Goal: Information Seeking & Learning: Understand process/instructions

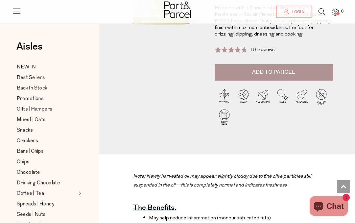
scroll to position [99, 0]
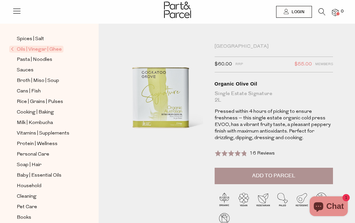
scroll to position [195, 0]
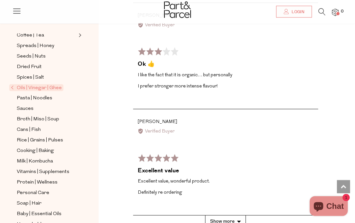
scroll to position [1669, 0]
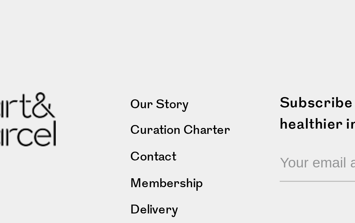
click at [153, 204] on link "Delivery" at bounding box center [178, 208] width 51 height 8
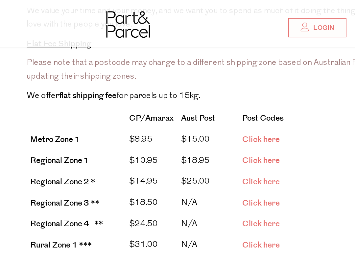
scroll to position [168, 0]
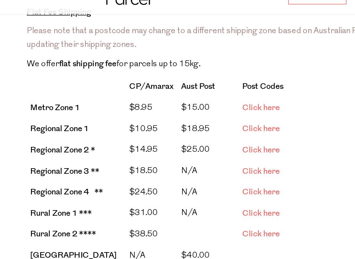
click at [248, 78] on link "Click here" at bounding box center [259, 81] width 23 height 7
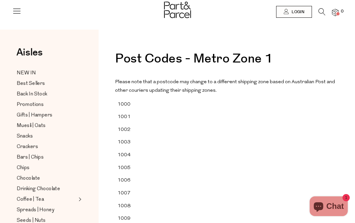
click at [81, 102] on div "Promotions" at bounding box center [49, 104] width 69 height 8
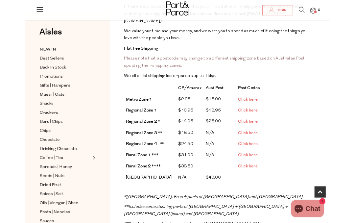
scroll to position [138, 0]
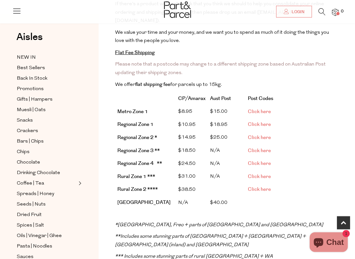
click at [267, 161] on span "Click here" at bounding box center [259, 164] width 23 height 7
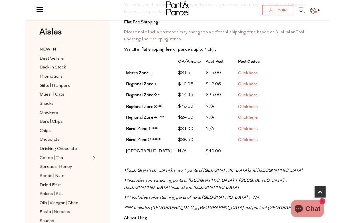
scroll to position [162, 0]
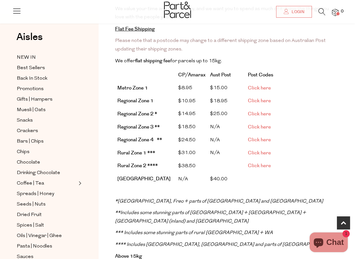
click at [260, 137] on span "Click here" at bounding box center [259, 140] width 23 height 7
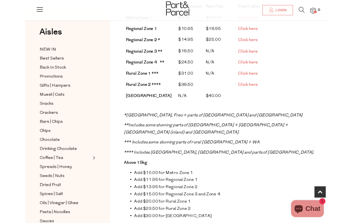
scroll to position [228, 0]
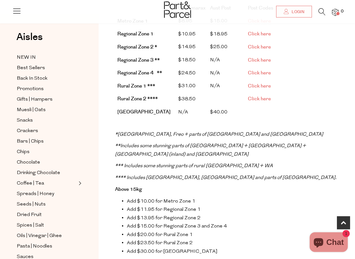
click at [270, 83] on span "Click here" at bounding box center [259, 86] width 23 height 7
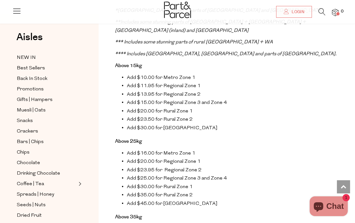
scroll to position [349, 0]
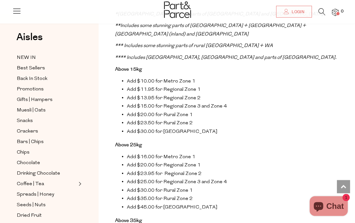
click at [227, 94] on li "Add $13.95 for Regional Zone 2" at bounding box center [229, 98] width 217 height 9
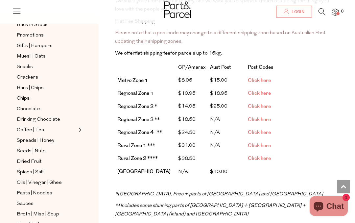
scroll to position [54, 0]
click at [44, 129] on link "Coffee | Tea" at bounding box center [47, 129] width 60 height 8
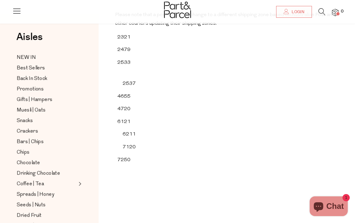
scroll to position [67, 0]
click at [191, 116] on div "Please note that a postcode may change to a different shipping zone based on Au…" at bounding box center [226, 104] width 223 height 187
click at [197, 114] on div "Please note that a postcode may change to a different shipping zone based on Au…" at bounding box center [226, 104] width 223 height 187
click at [130, 116] on td "4720" at bounding box center [129, 109] width 29 height 13
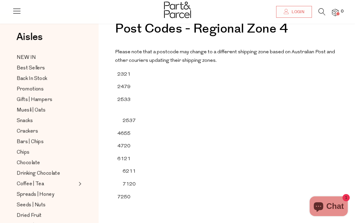
scroll to position [0, 0]
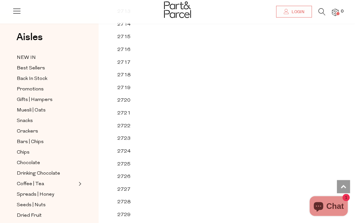
scroll to position [3991, 0]
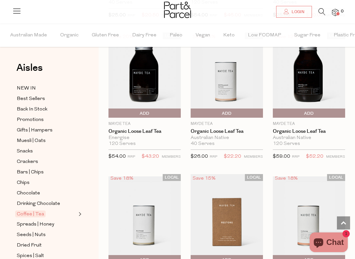
scroll to position [2059, 0]
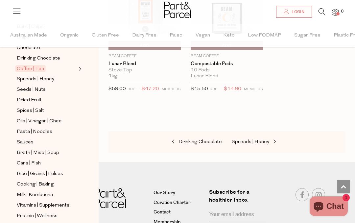
scroll to position [146, 0]
click at [63, 119] on link "Oils | Vinegar | Ghee" at bounding box center [47, 121] width 60 height 8
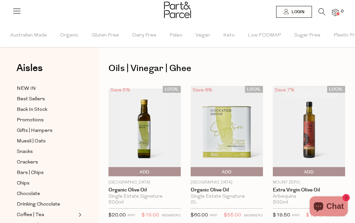
click at [295, 11] on span "Login" at bounding box center [297, 12] width 14 height 6
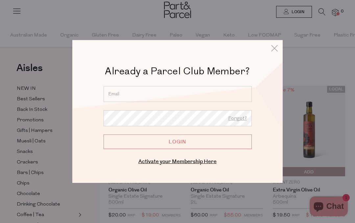
click at [288, 37] on div at bounding box center [177, 111] width 355 height 223
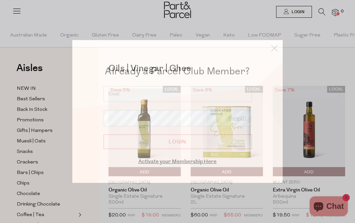
click at [275, 48] on icon at bounding box center [274, 48] width 10 height 10
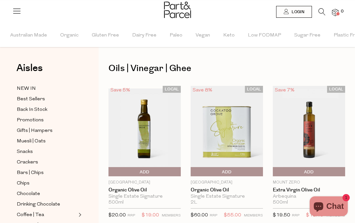
click at [27, 13] on div at bounding box center [177, 10] width 355 height 21
click at [15, 10] on icon at bounding box center [16, 10] width 9 height 9
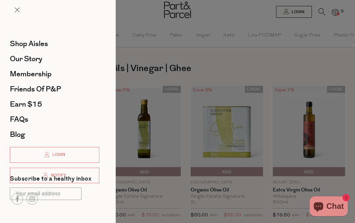
click at [46, 78] on span "Membership" at bounding box center [31, 74] width 42 height 11
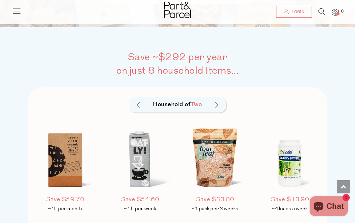
scroll to position [349, 0]
